Goal: Find specific fact: Find specific fact

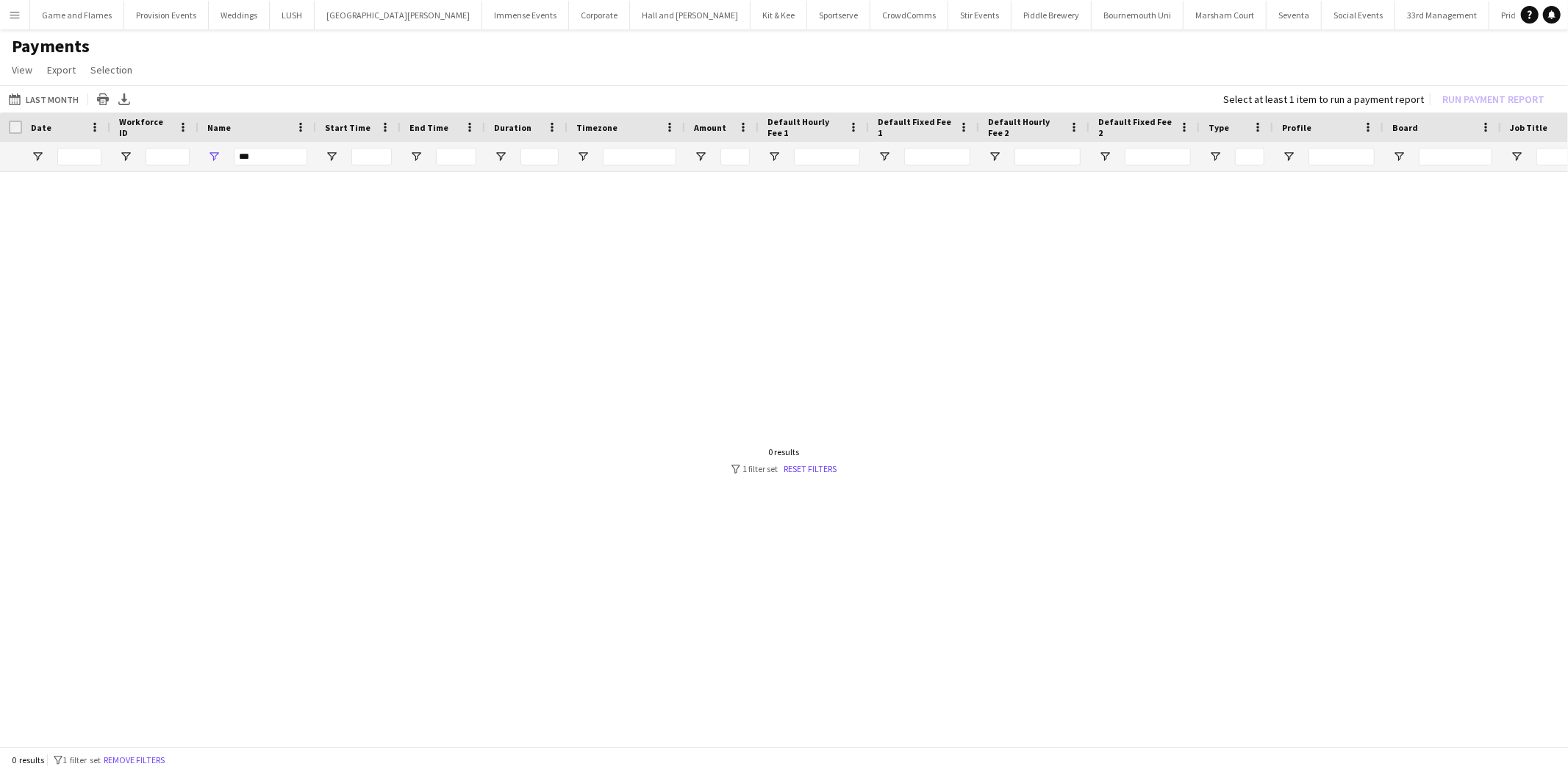
click at [17, 13] on app-icon "Menu" at bounding box center [15, 15] width 12 height 12
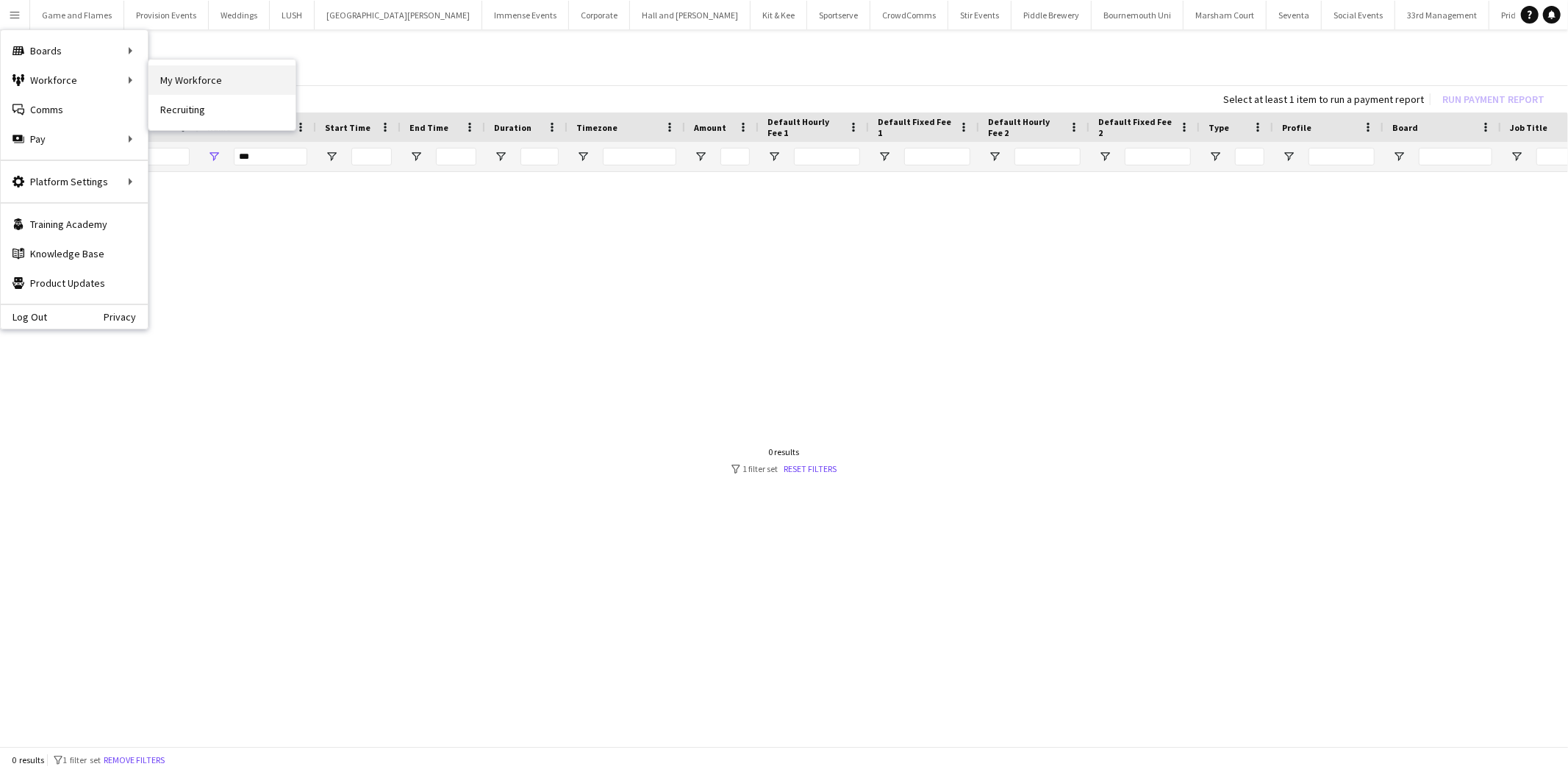
click at [208, 79] on link "My Workforce" at bounding box center [222, 80] width 147 height 30
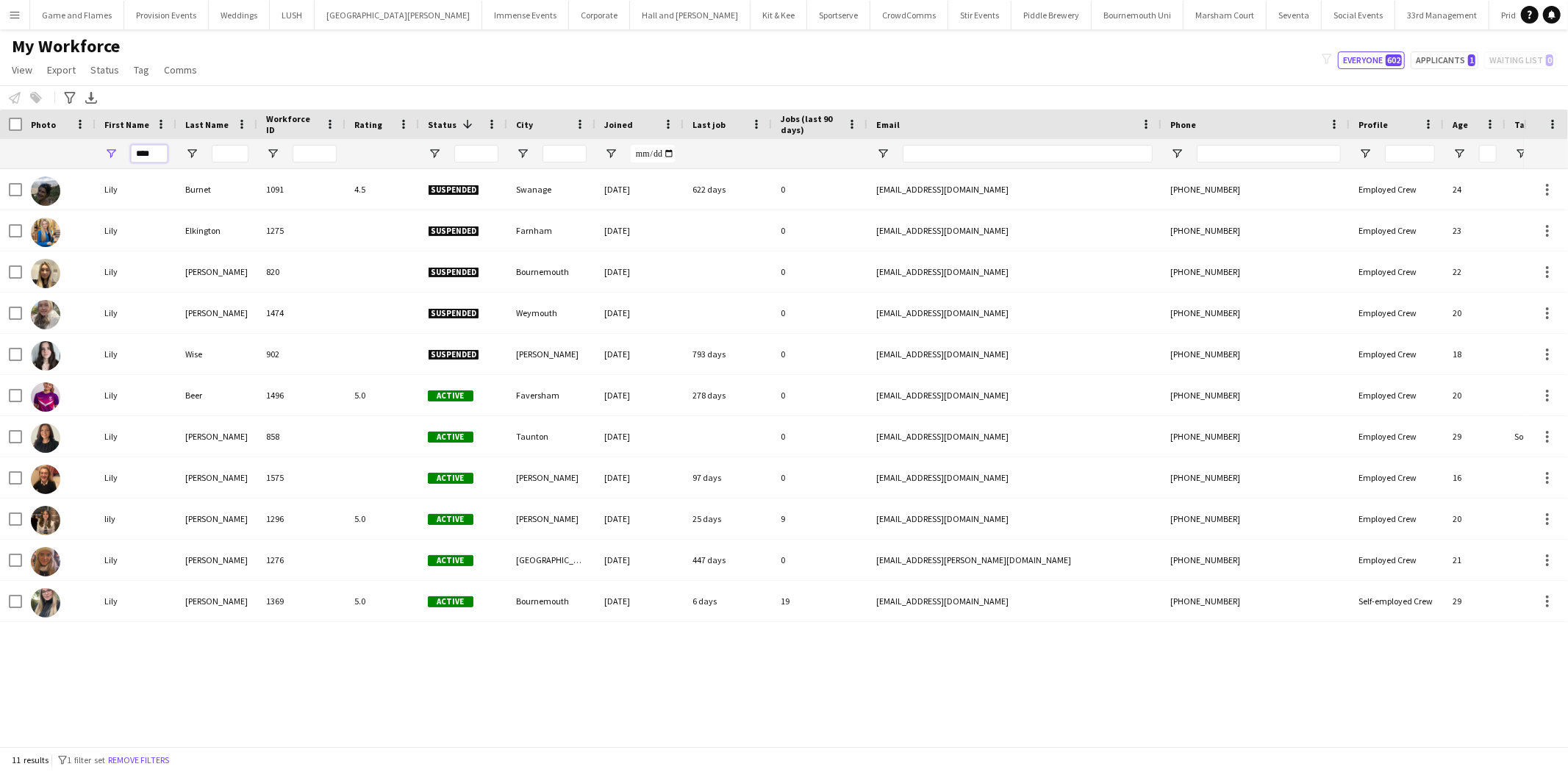
click at [148, 146] on input "****" at bounding box center [149, 153] width 36 height 17
type input "*"
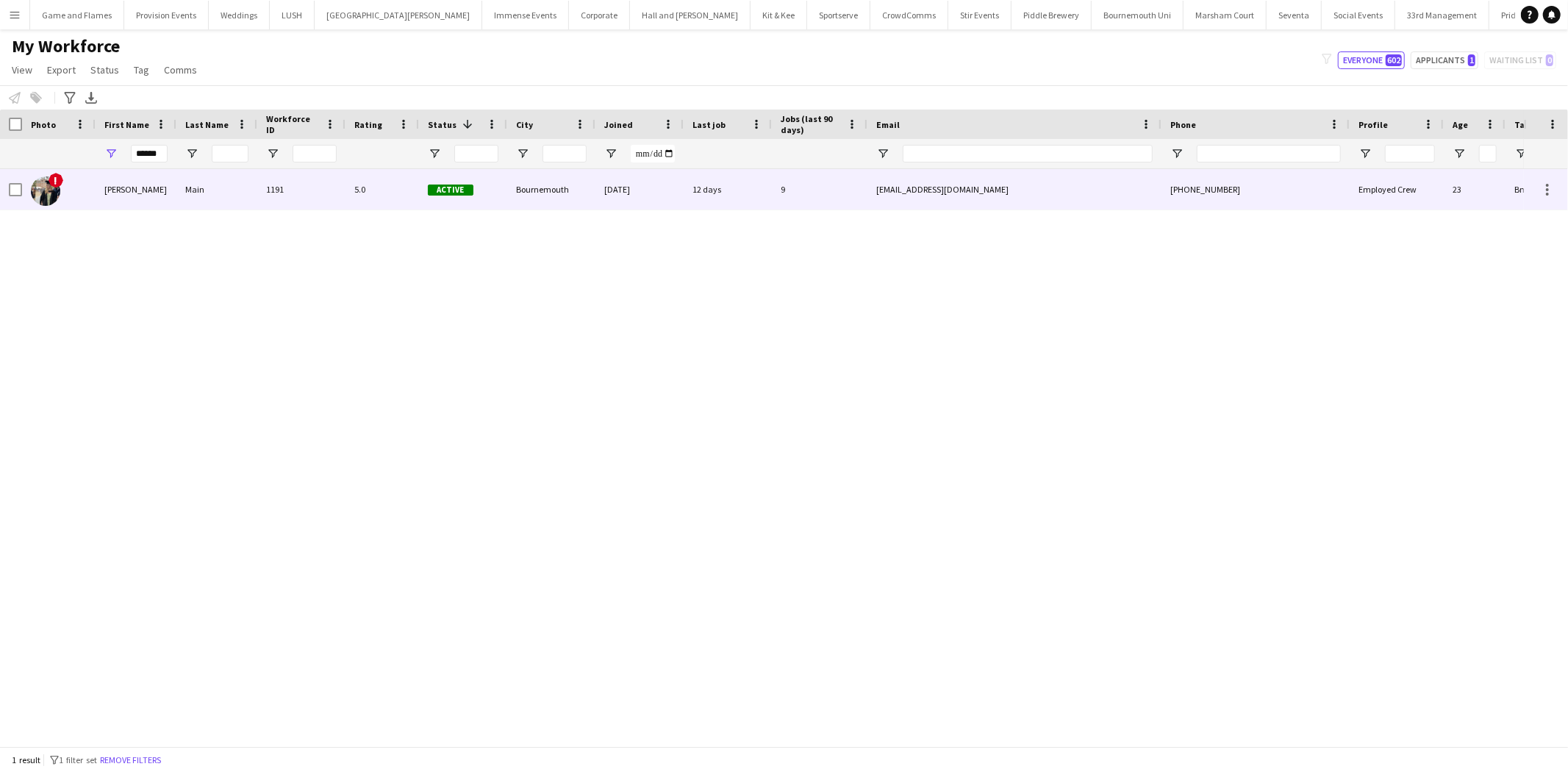
click at [318, 196] on div "1191" at bounding box center [301, 189] width 88 height 40
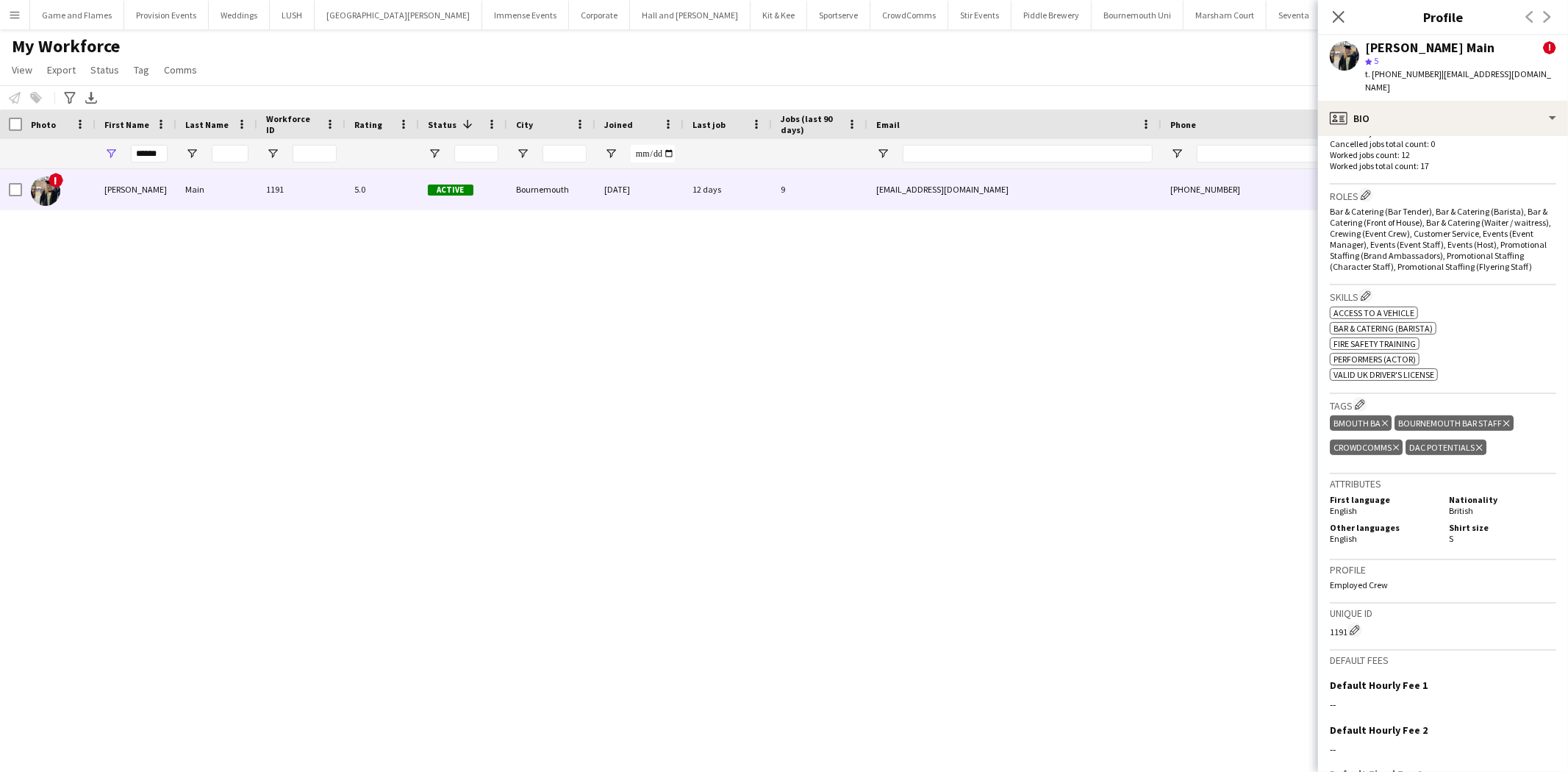
scroll to position [777, 0]
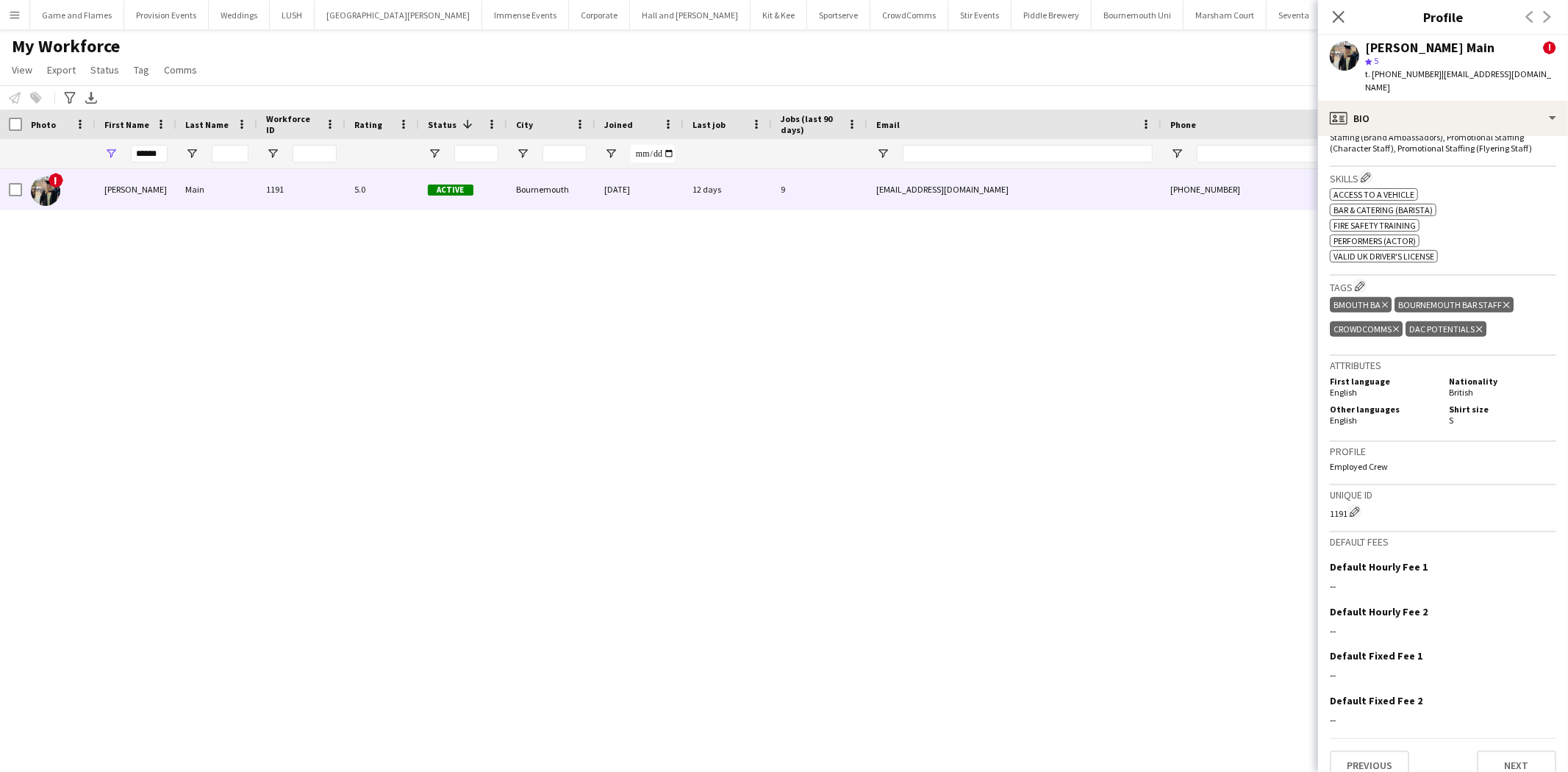
click at [1415, 739] on div "Previous Next" at bounding box center [1444, 759] width 226 height 42
click at [1390, 751] on button "Previous" at bounding box center [1370, 765] width 80 height 30
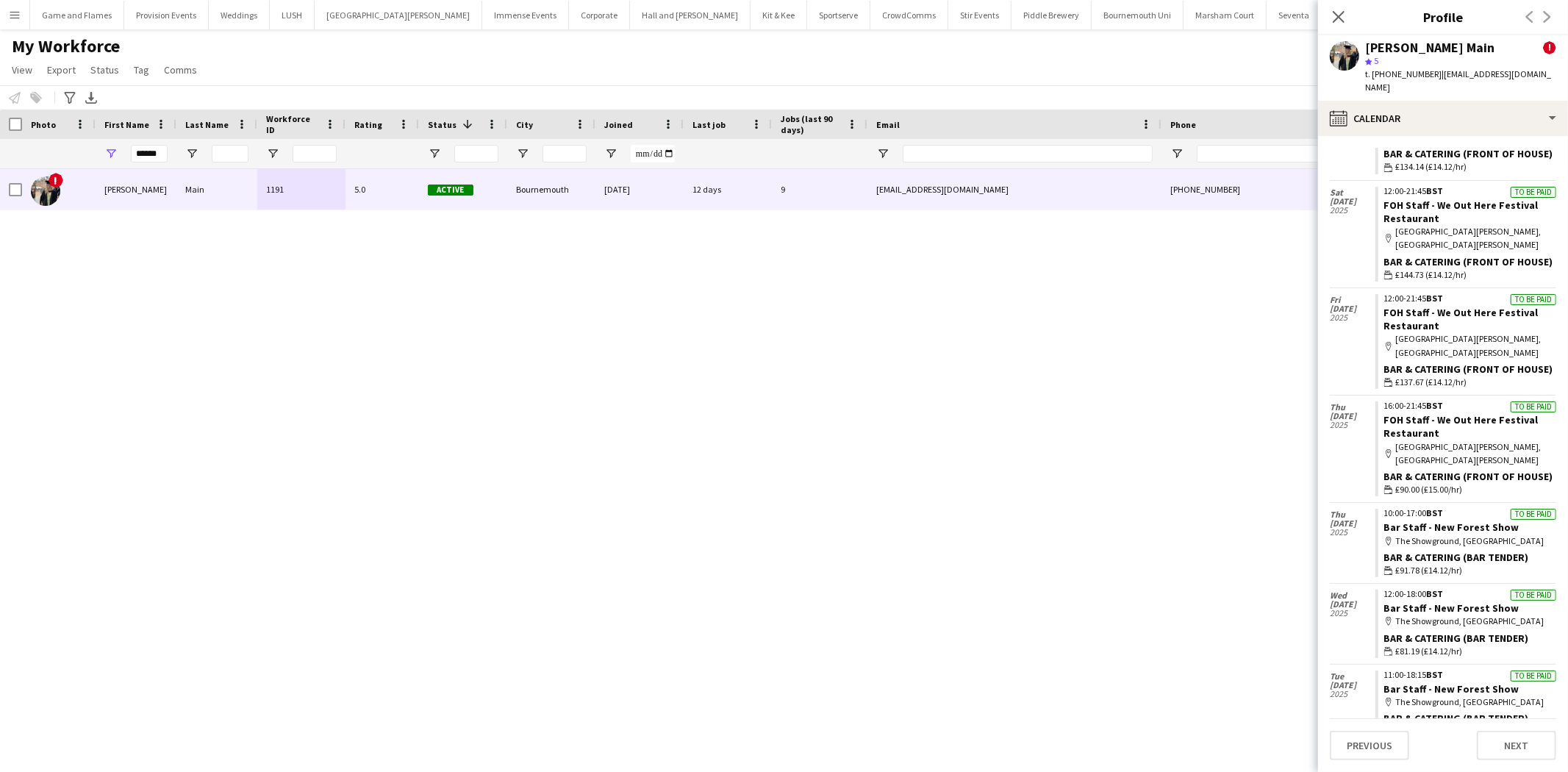
scroll to position [478, 0]
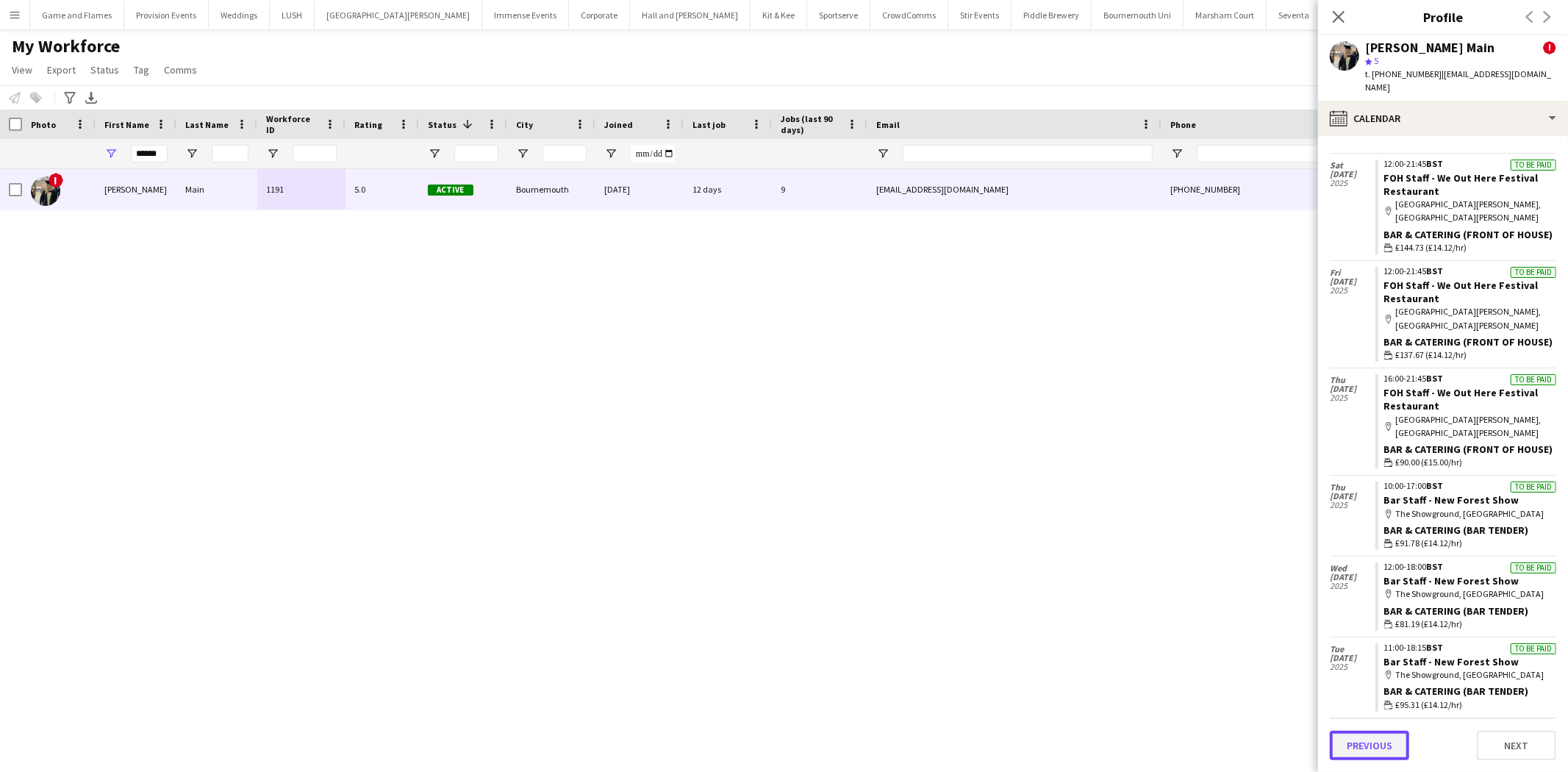
click at [1383, 752] on button "Previous" at bounding box center [1370, 745] width 80 height 30
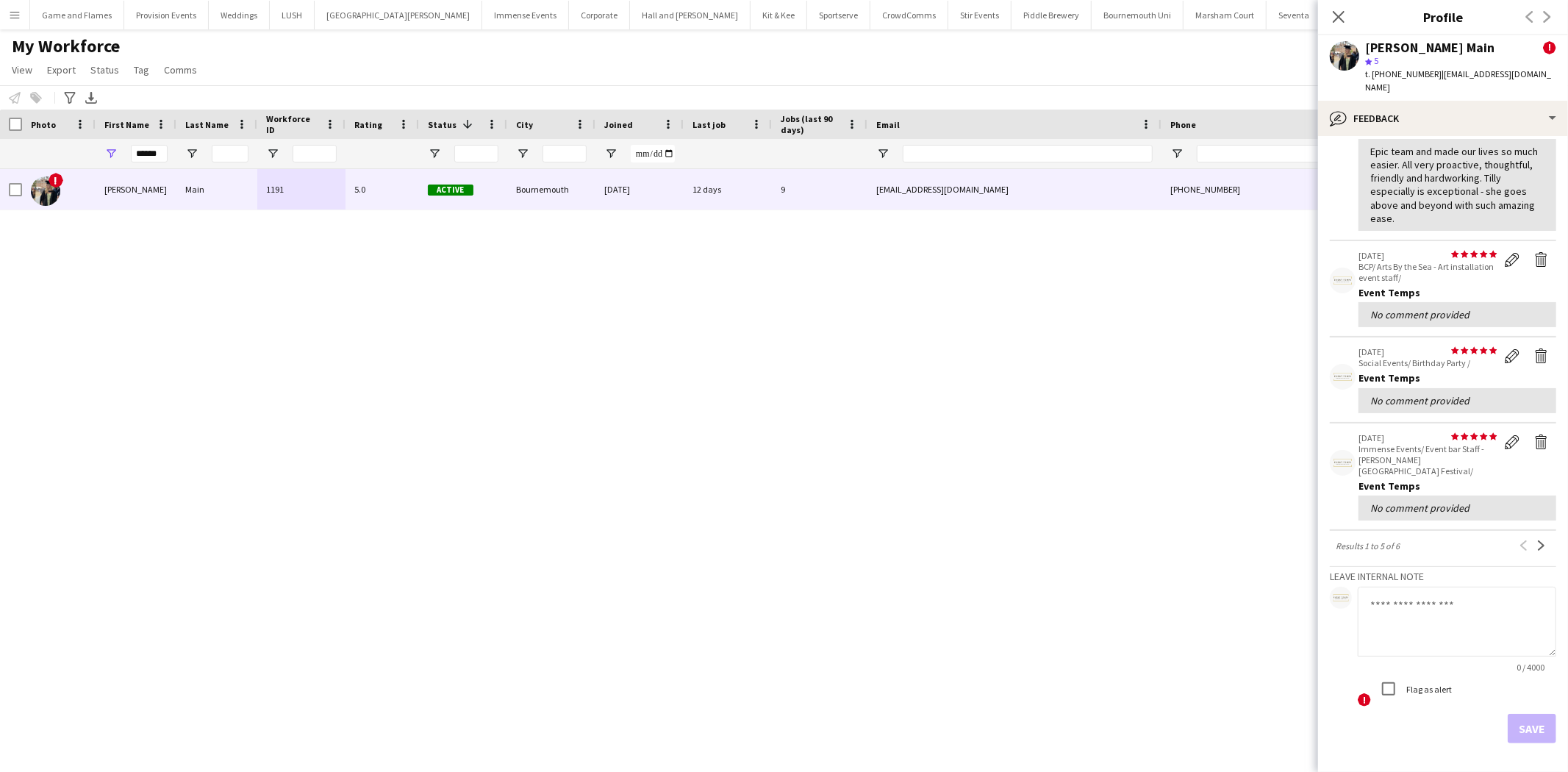
scroll to position [479, 0]
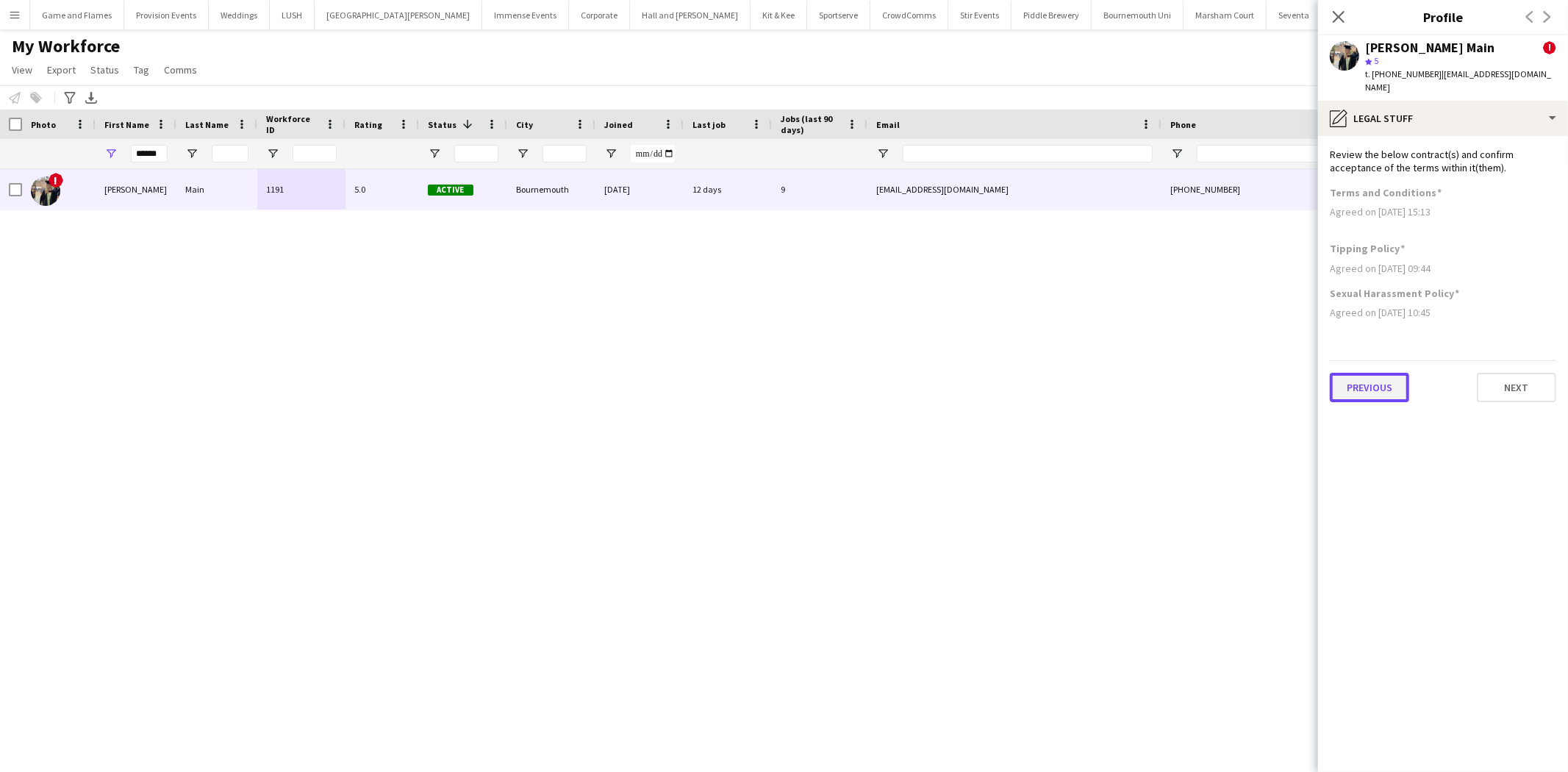
click at [1381, 373] on button "Previous" at bounding box center [1370, 387] width 80 height 30
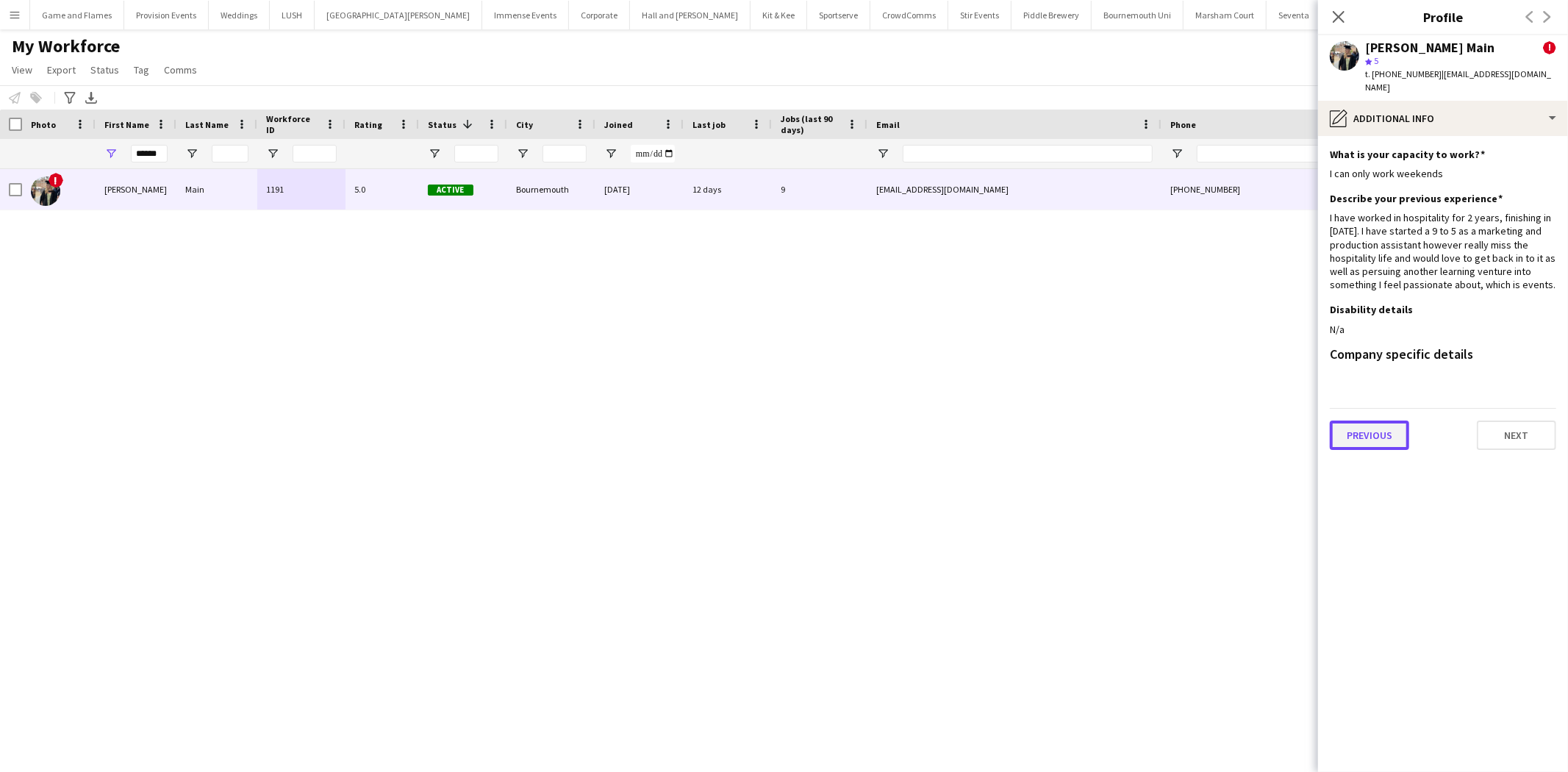
click at [1380, 422] on button "Previous" at bounding box center [1370, 435] width 80 height 30
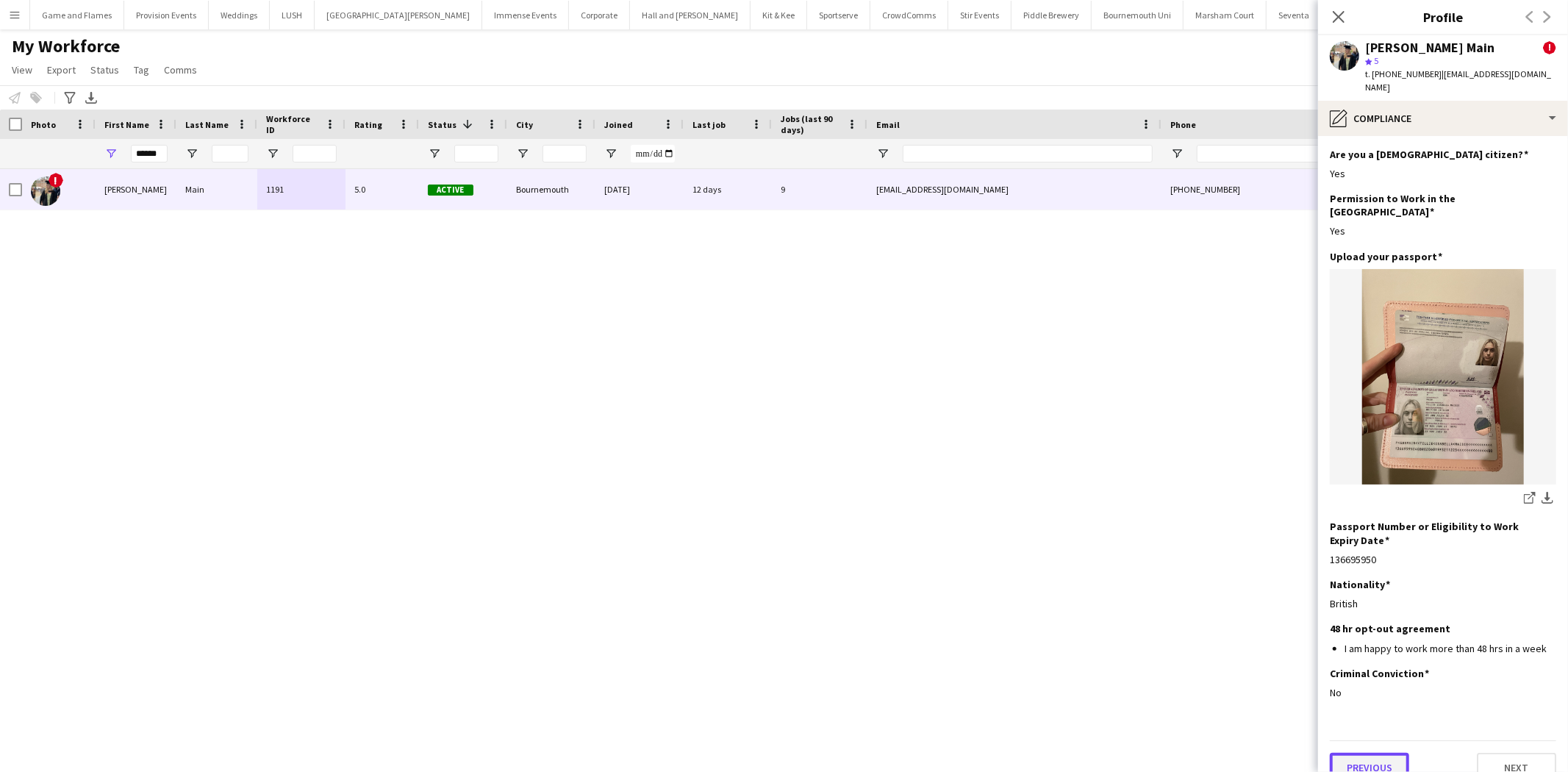
click at [1356, 753] on button "Previous" at bounding box center [1370, 767] width 80 height 30
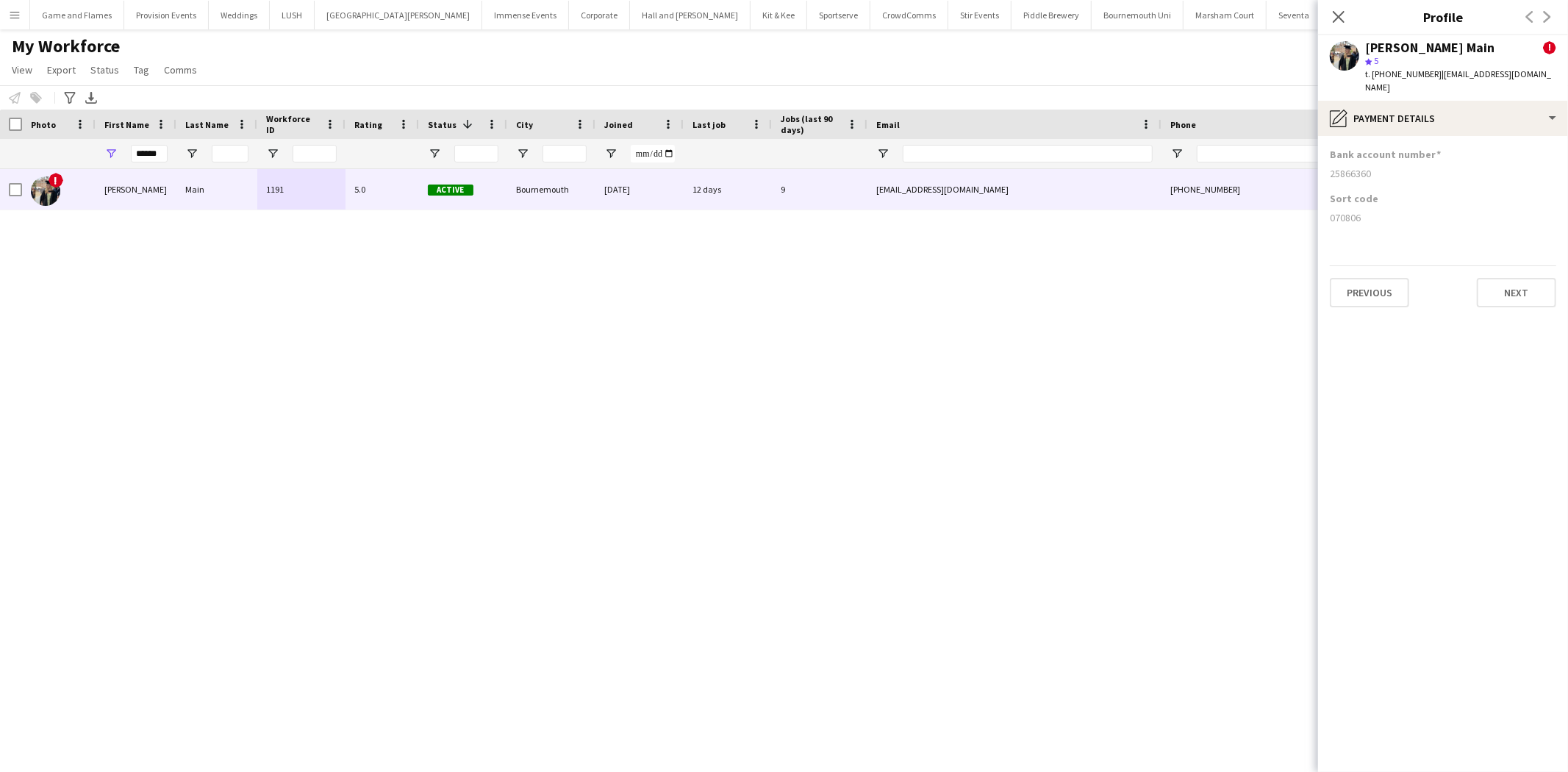
click at [1356, 167] on div "25866360" at bounding box center [1444, 173] width 226 height 13
copy div "25866360"
click at [1346, 211] on div "070806" at bounding box center [1444, 217] width 226 height 13
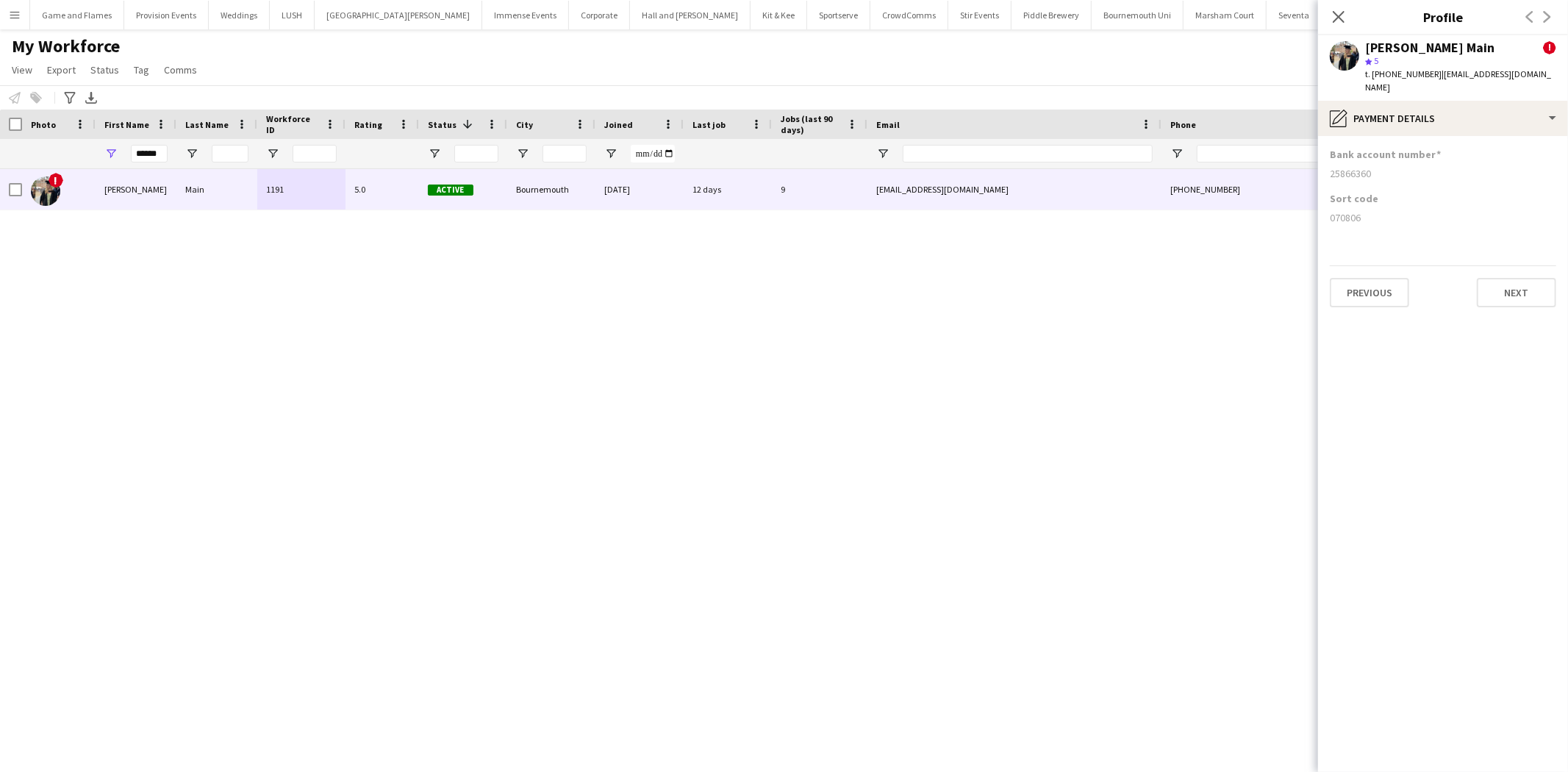
copy div "070806"
click at [157, 150] on input "******" at bounding box center [149, 153] width 36 height 17
type input "******"
